Goal: Navigation & Orientation: Understand site structure

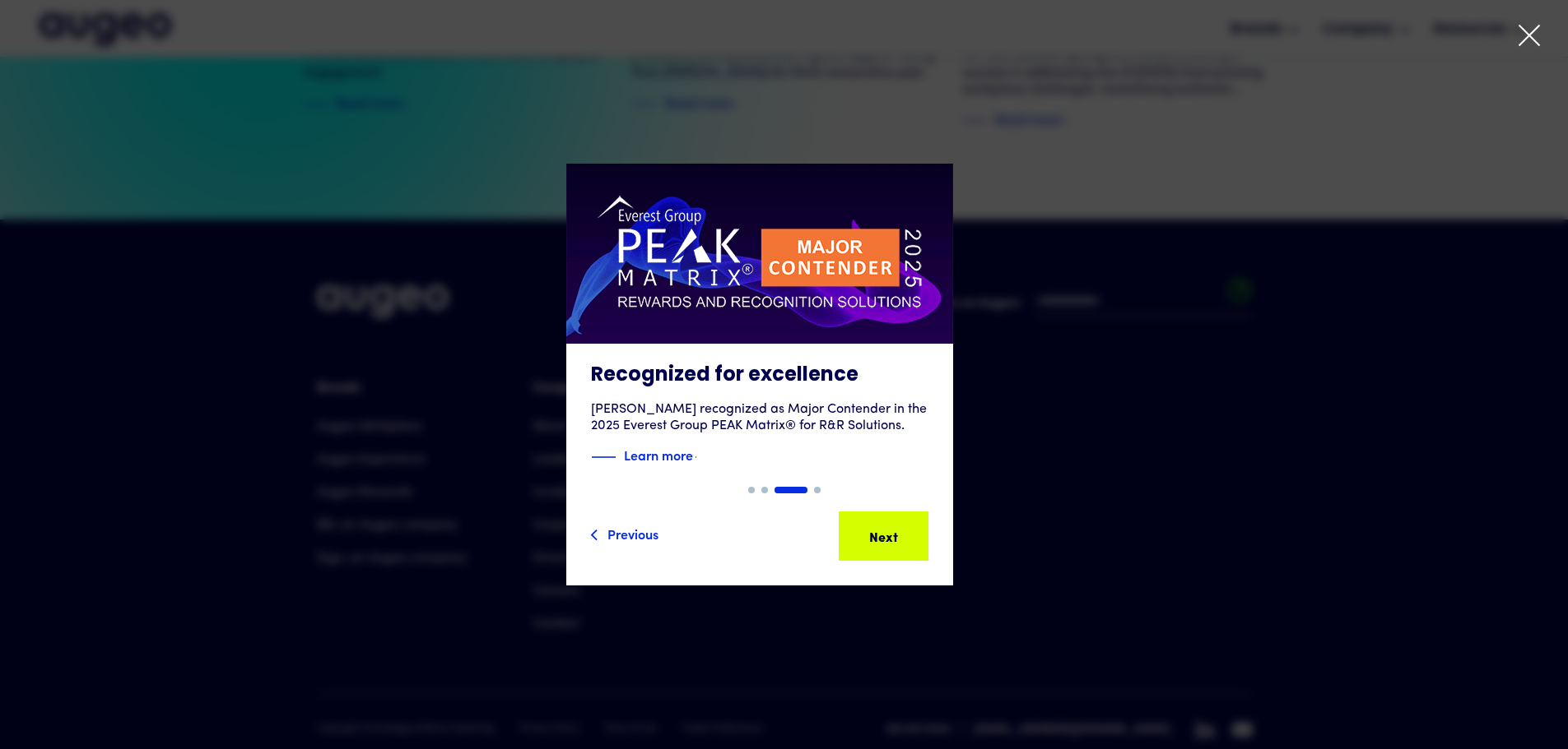
click at [887, 534] on div "Next" at bounding box center [872, 535] width 29 height 20
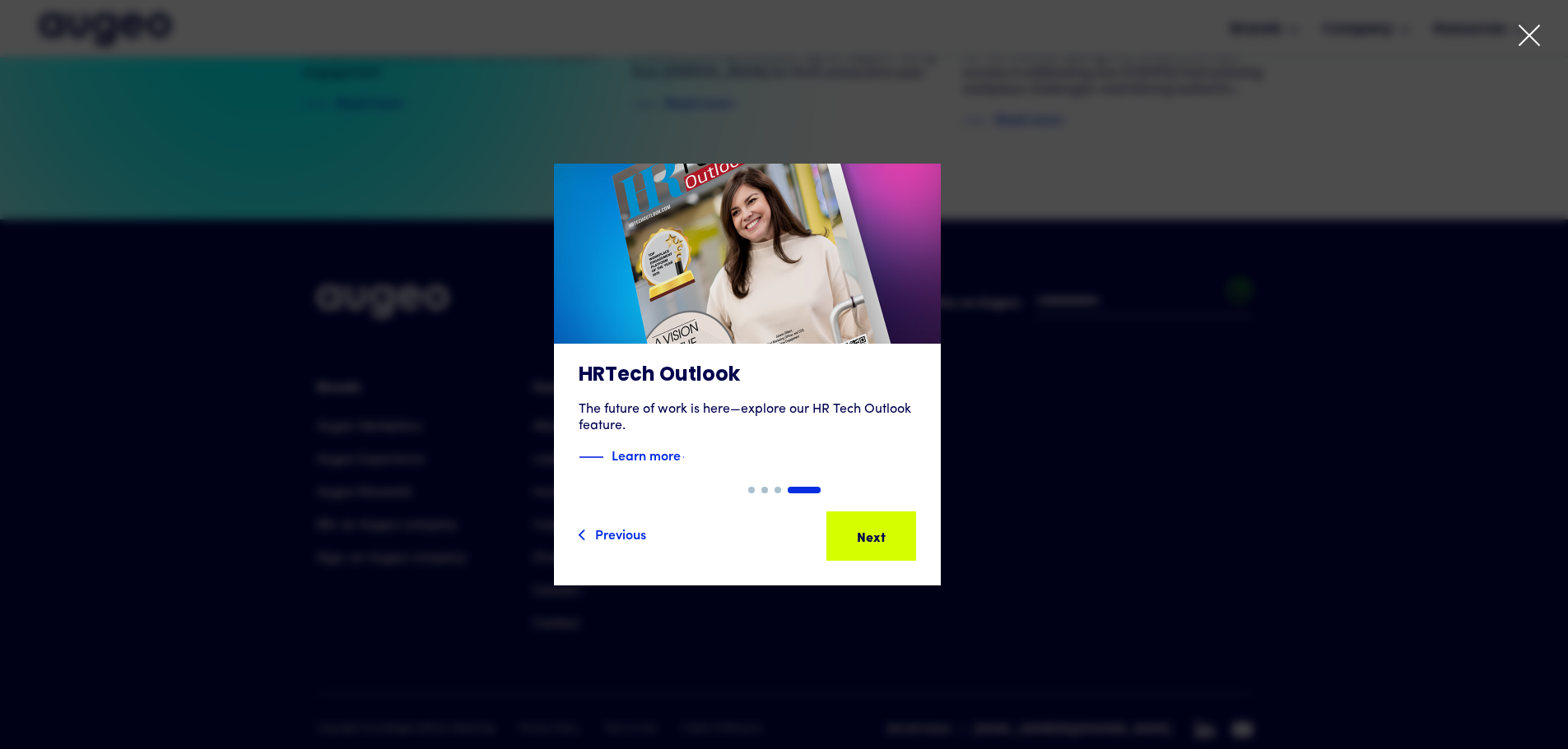
click at [875, 534] on div "Next" at bounding box center [860, 535] width 29 height 20
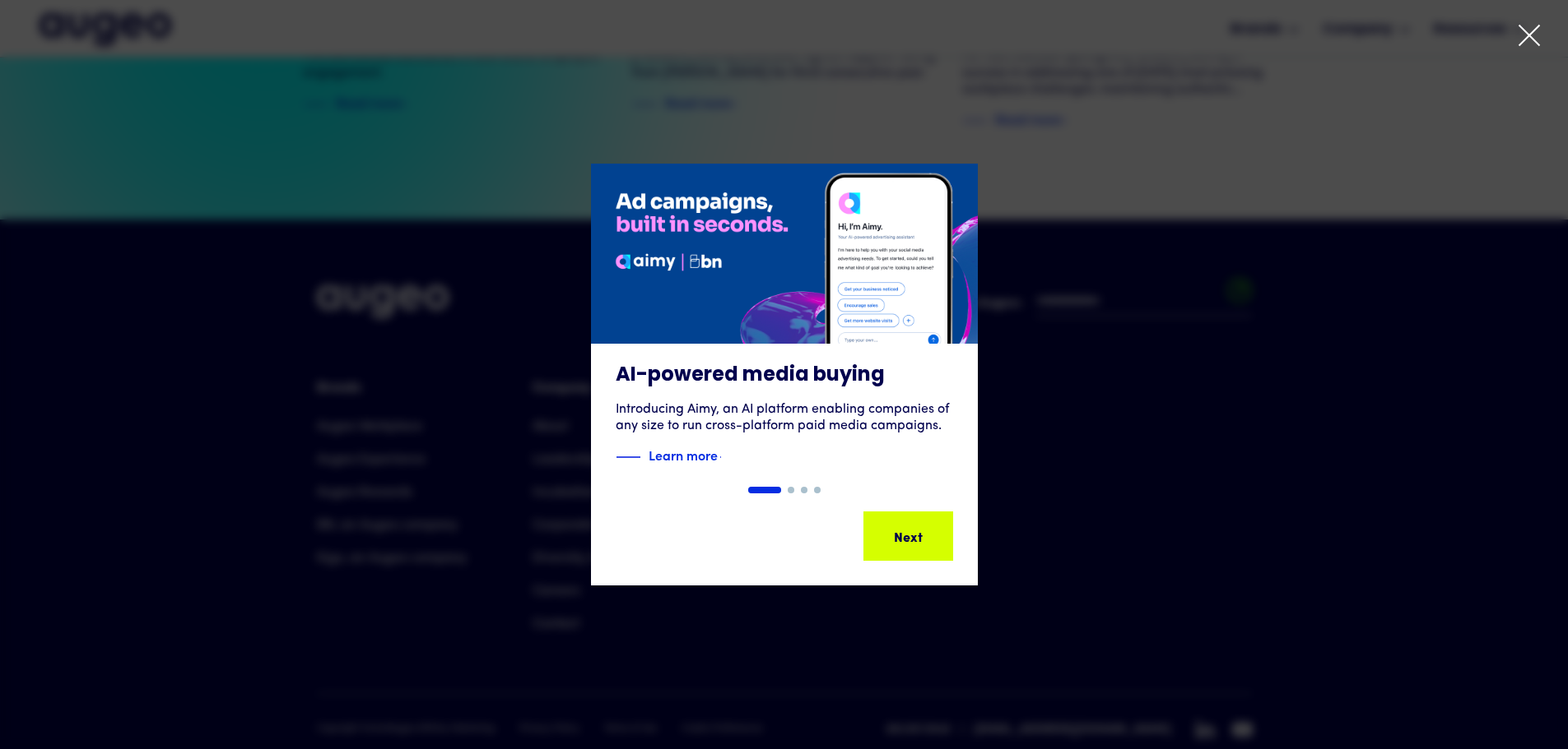
click at [1523, 31] on icon at bounding box center [1529, 35] width 24 height 24
